Goal: Transaction & Acquisition: Purchase product/service

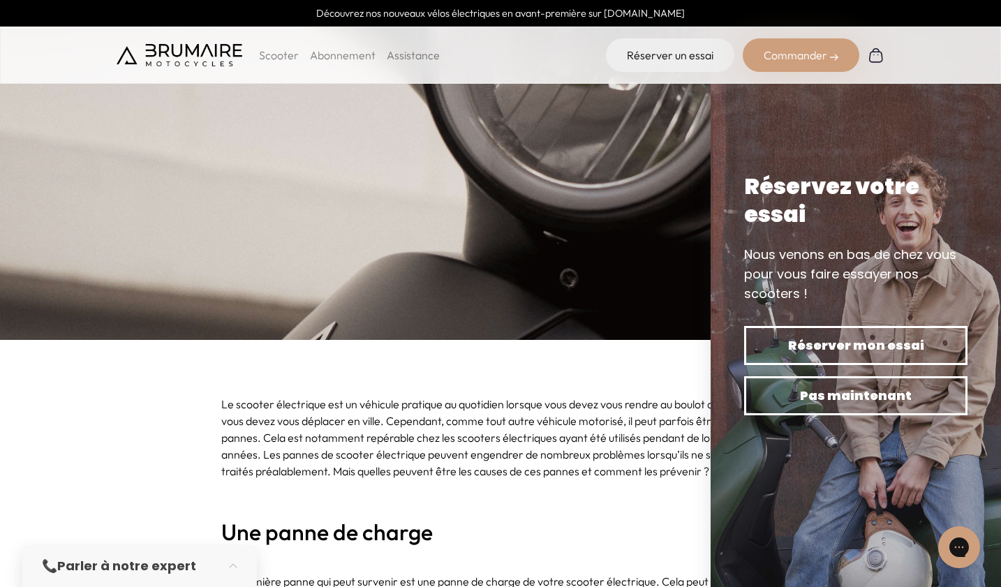
scroll to position [348, 0]
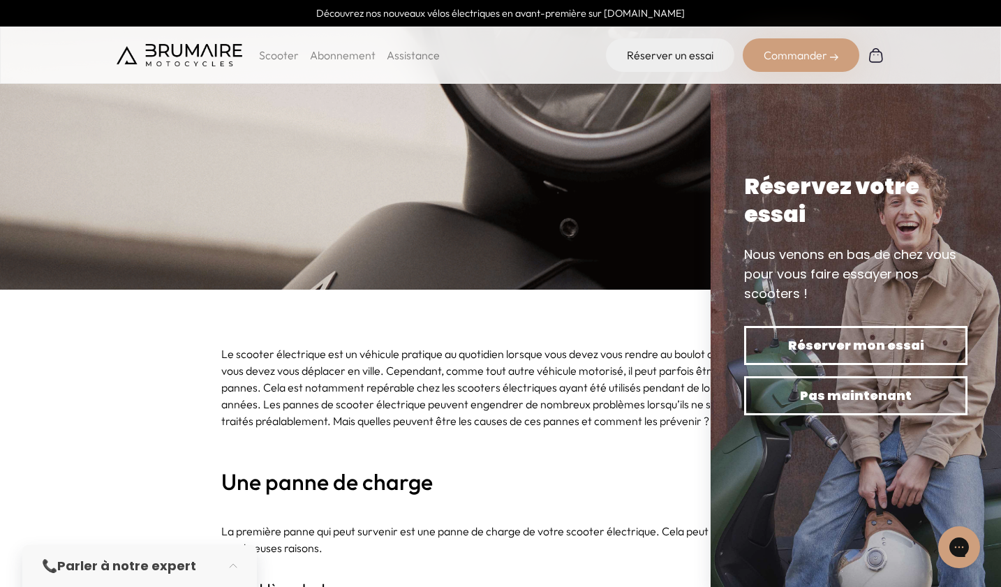
click at [987, 98] on img at bounding box center [856, 293] width 290 height 587
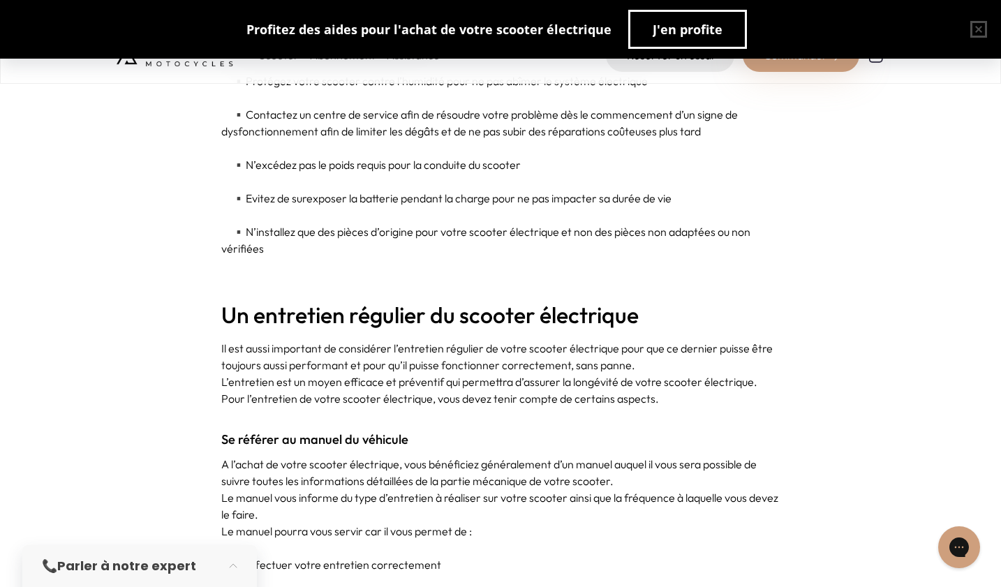
scroll to position [3157, 0]
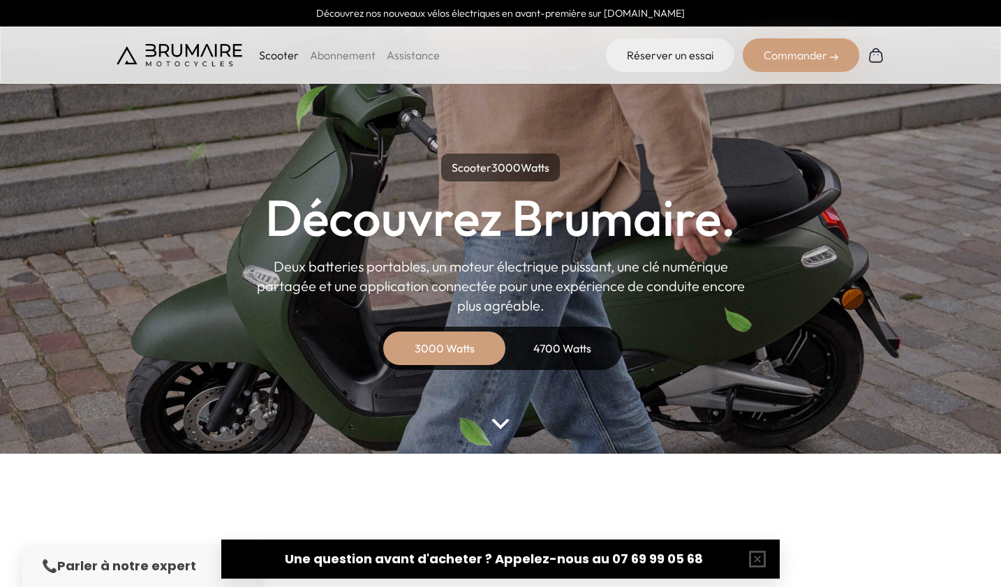
click at [274, 54] on p "Scooter" at bounding box center [279, 55] width 40 height 17
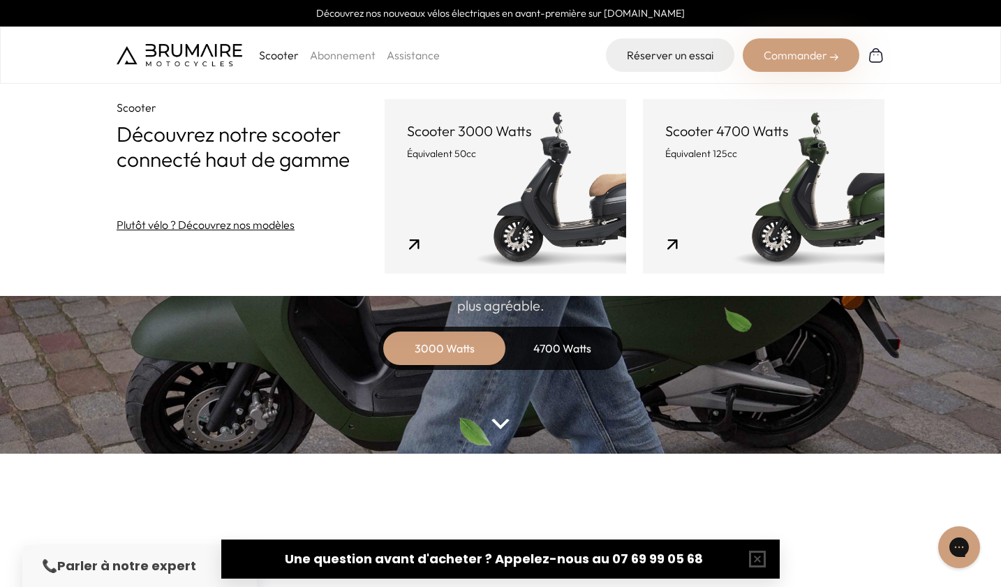
click at [443, 149] on p "Équivalent 50cc" at bounding box center [505, 154] width 197 height 14
click at [407, 138] on p "Scooter 3000 Watts" at bounding box center [505, 131] width 197 height 20
click at [407, 128] on p "Scooter 3000 Watts" at bounding box center [505, 131] width 197 height 20
click at [385, 246] on link "Scooter 3000 Watts Équivalent 50cc" at bounding box center [506, 186] width 242 height 175
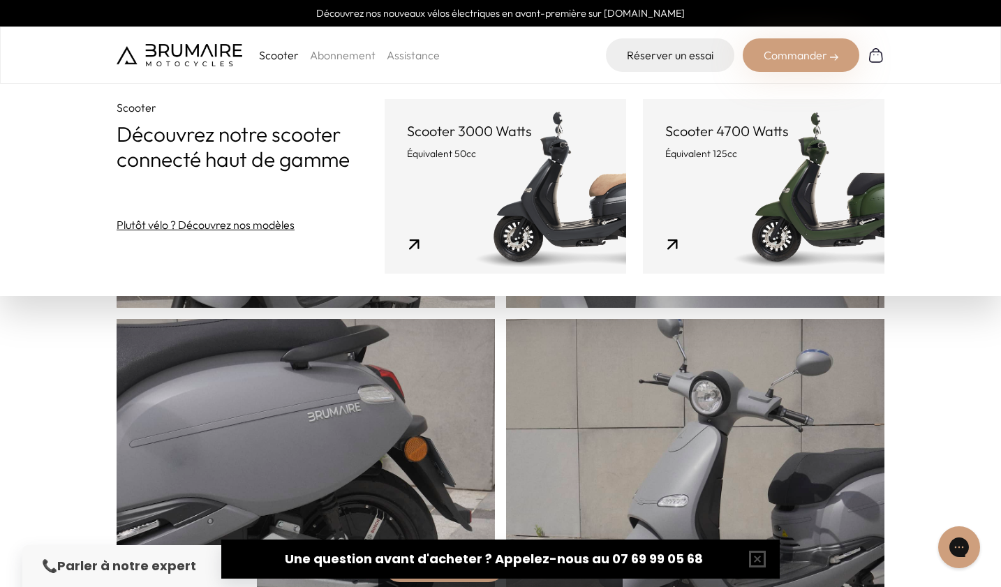
click at [50, 381] on section "Caractéristiques Un design épuré." at bounding box center [500, 253] width 1001 height 830
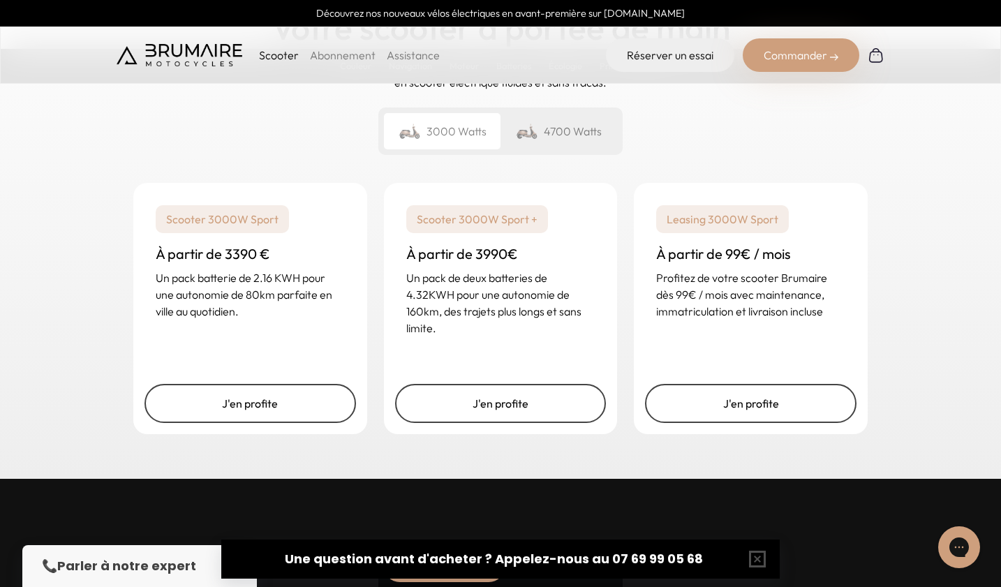
scroll to position [3379, 0]
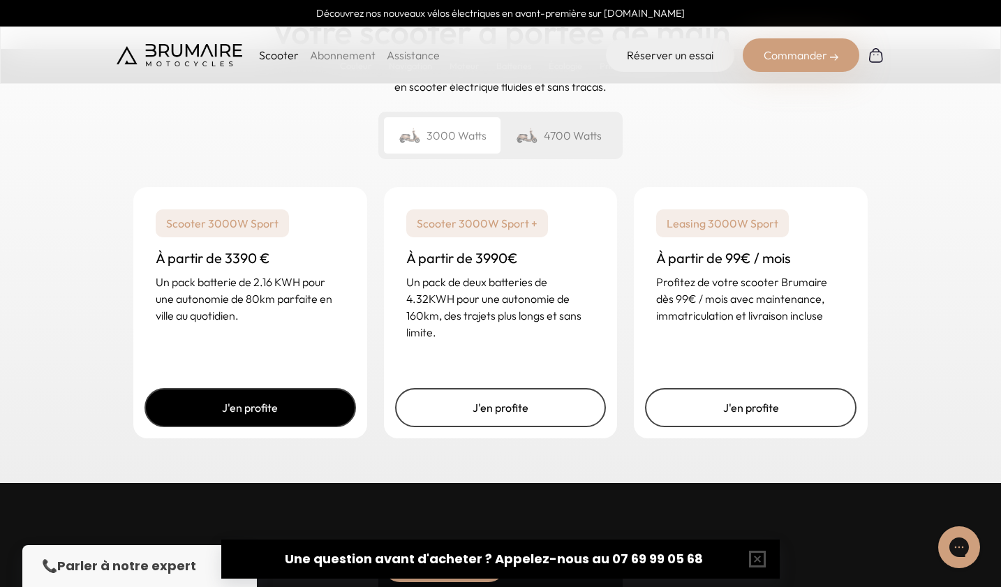
click at [312, 401] on link "J'en profite" at bounding box center [251, 407] width 212 height 39
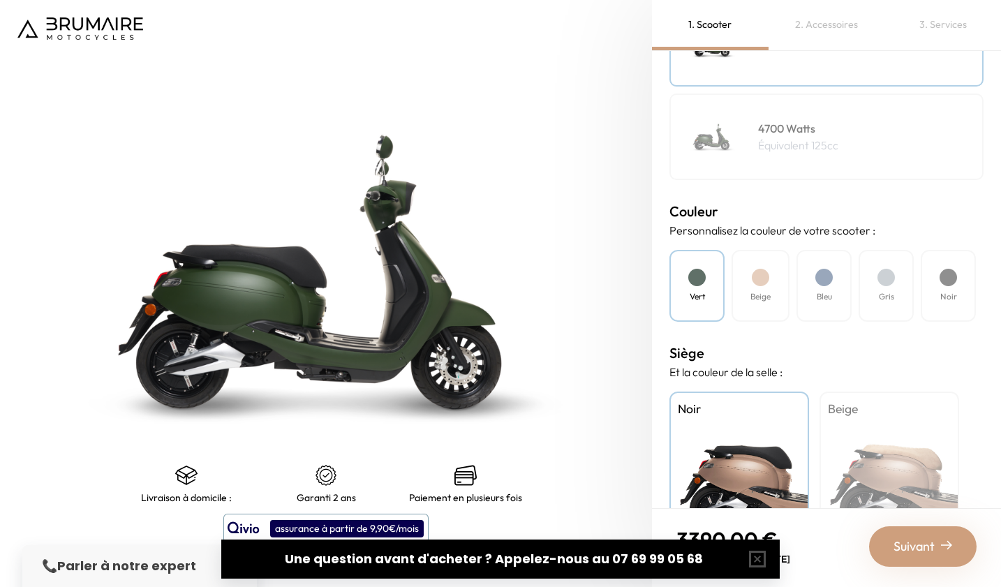
scroll to position [298, 0]
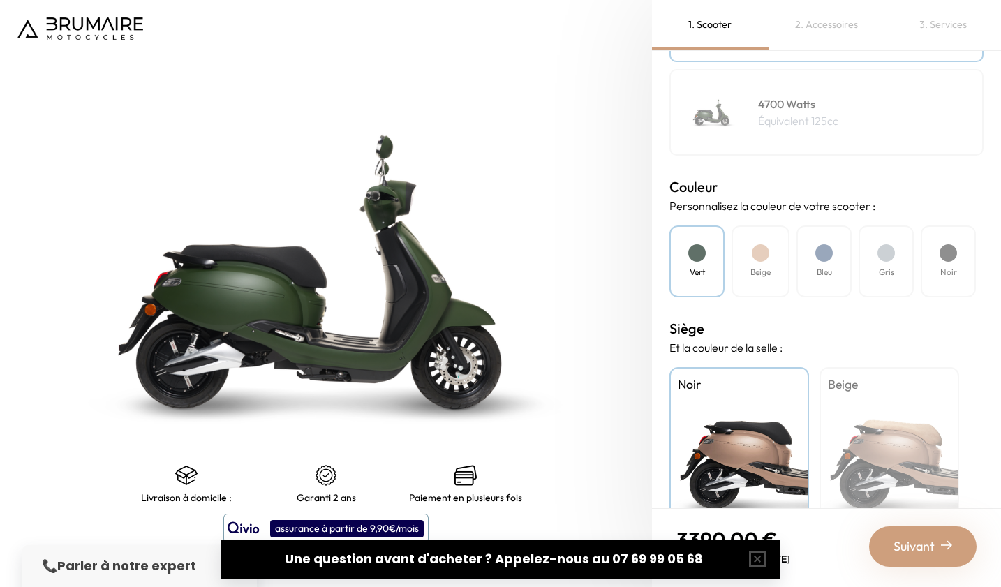
click at [815, 266] on div "Bleu" at bounding box center [824, 262] width 55 height 72
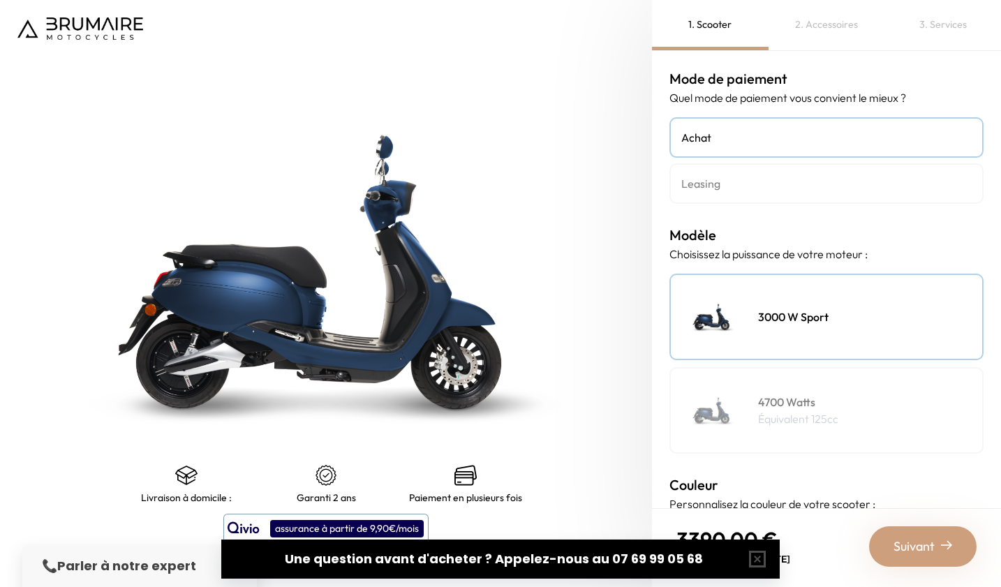
scroll to position [-1, 0]
click at [780, 297] on div "3000 W Sport" at bounding box center [827, 317] width 314 height 87
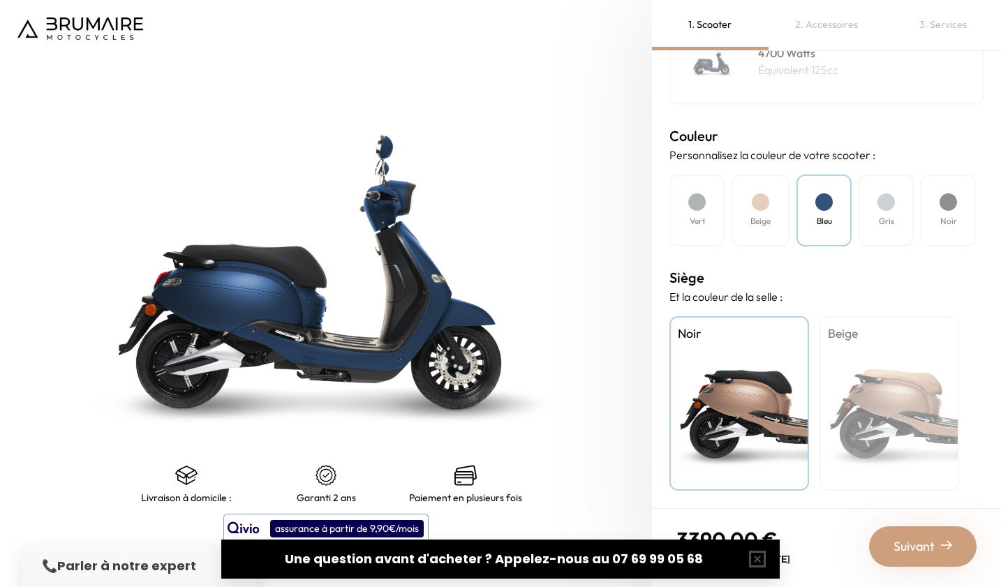
scroll to position [0, 0]
click at [887, 389] on div "Beige" at bounding box center [890, 403] width 140 height 175
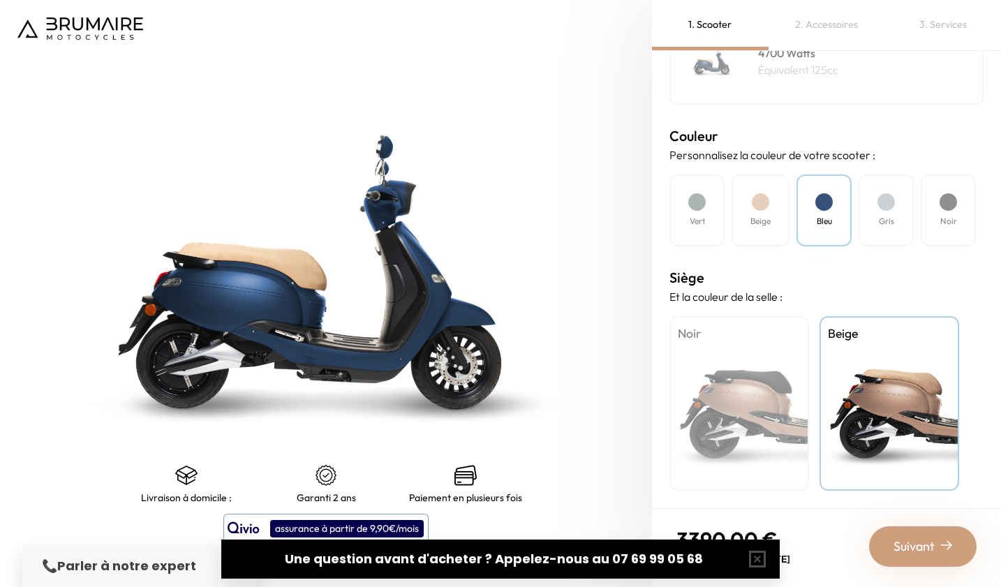
click at [896, 536] on div "Suivant" at bounding box center [923, 546] width 108 height 40
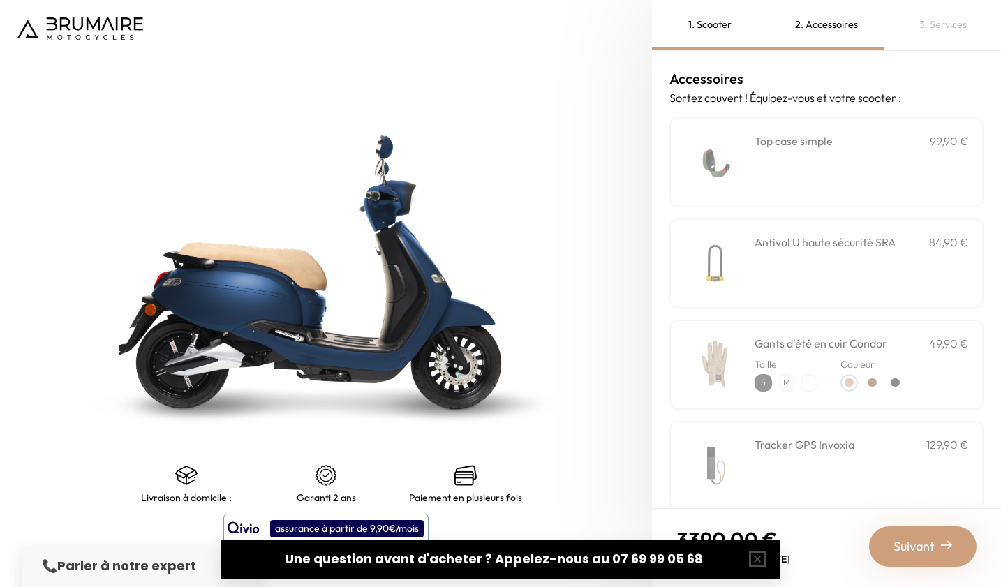
click at [744, 183] on img at bounding box center [714, 162] width 59 height 59
click at [744, 162] on img at bounding box center [714, 162] width 59 height 59
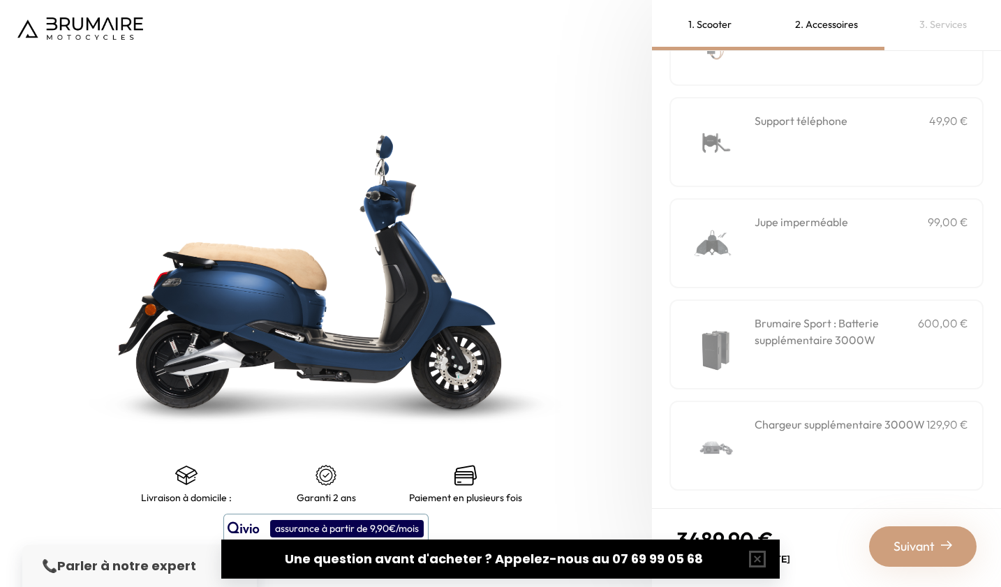
click at [704, 297] on div "Top case simple 99,90 € Couleur" at bounding box center [827, 91] width 314 height 799
click at [705, 316] on img at bounding box center [714, 344] width 59 height 59
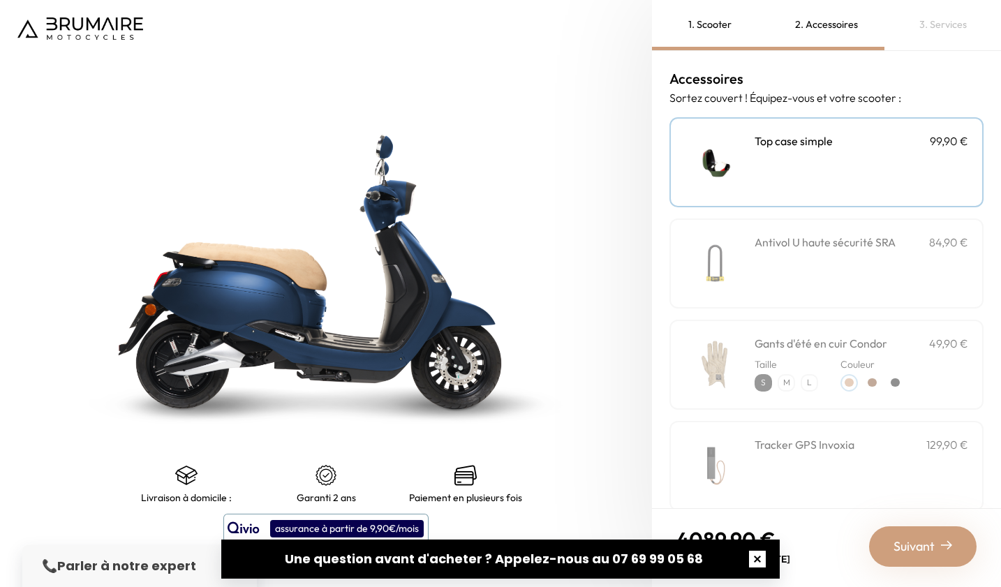
click at [753, 561] on button "button" at bounding box center [757, 559] width 45 height 45
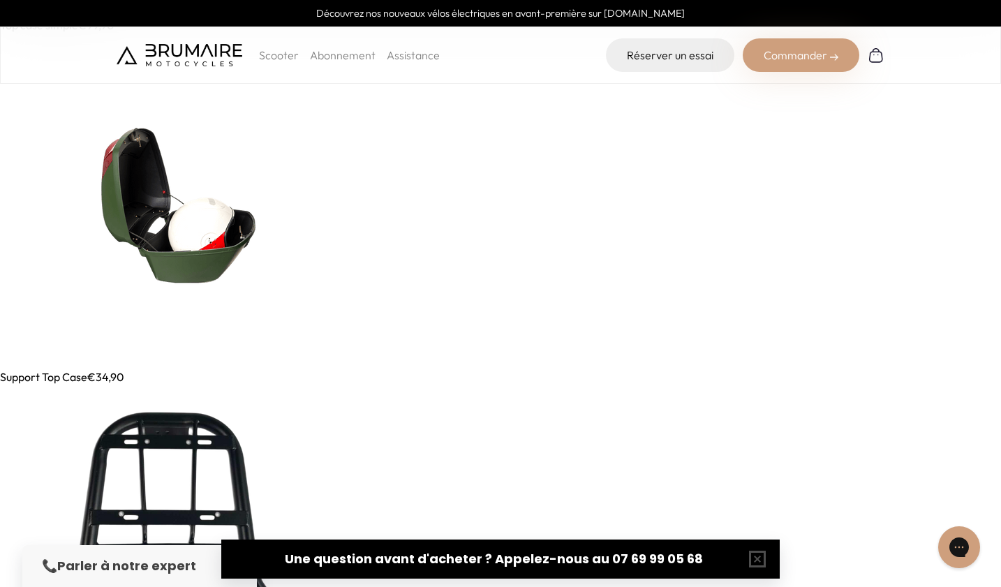
click at [212, 237] on img at bounding box center [167, 201] width 335 height 335
